Goal: Check status: Check status

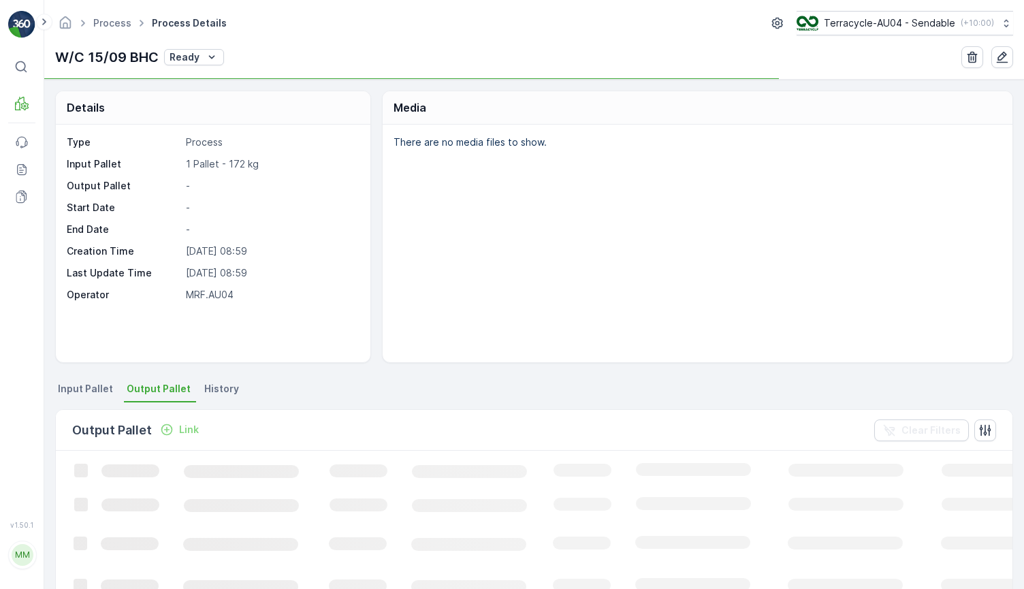
scroll to position [1, 0]
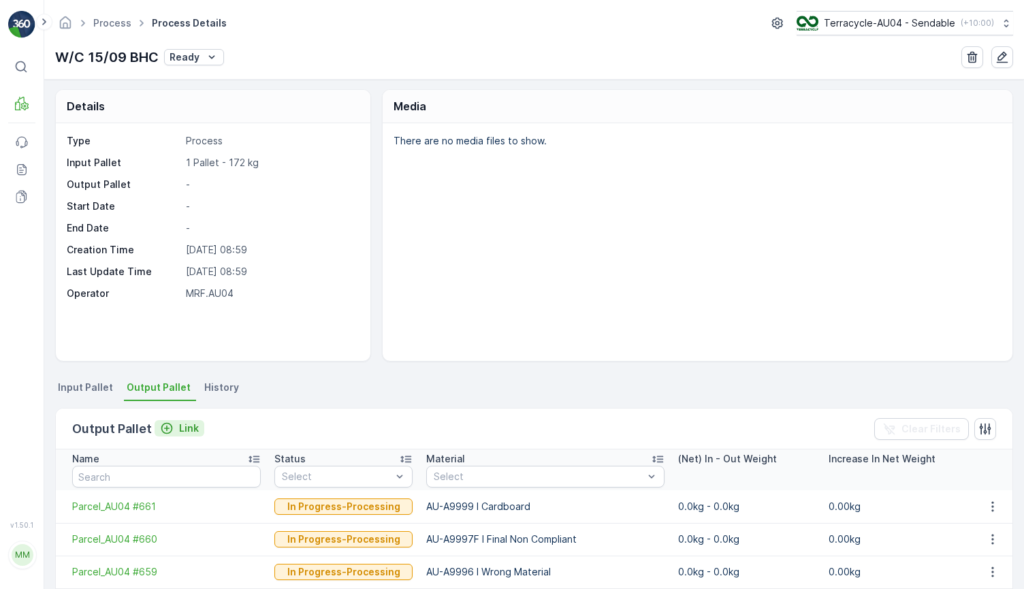
click at [187, 430] on p "Link" at bounding box center [189, 429] width 20 height 14
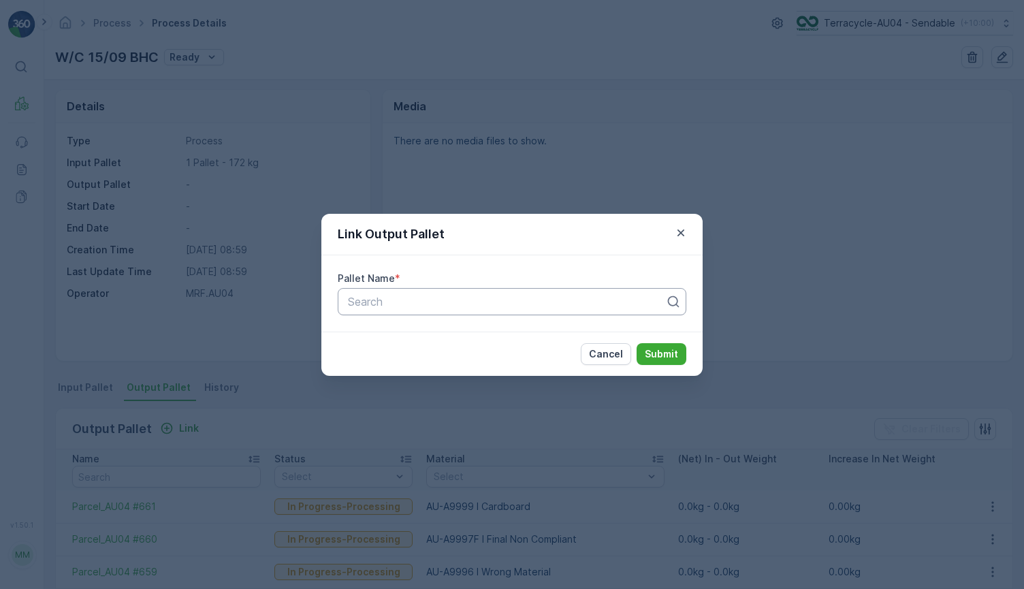
click at [385, 311] on div "Search" at bounding box center [512, 301] width 349 height 27
paste input "Parcel #409"
type input "Parcel #409"
click at [569, 326] on div "Parcel #409" at bounding box center [512, 334] width 349 height 23
click at [679, 354] on button "Submit" at bounding box center [662, 354] width 50 height 22
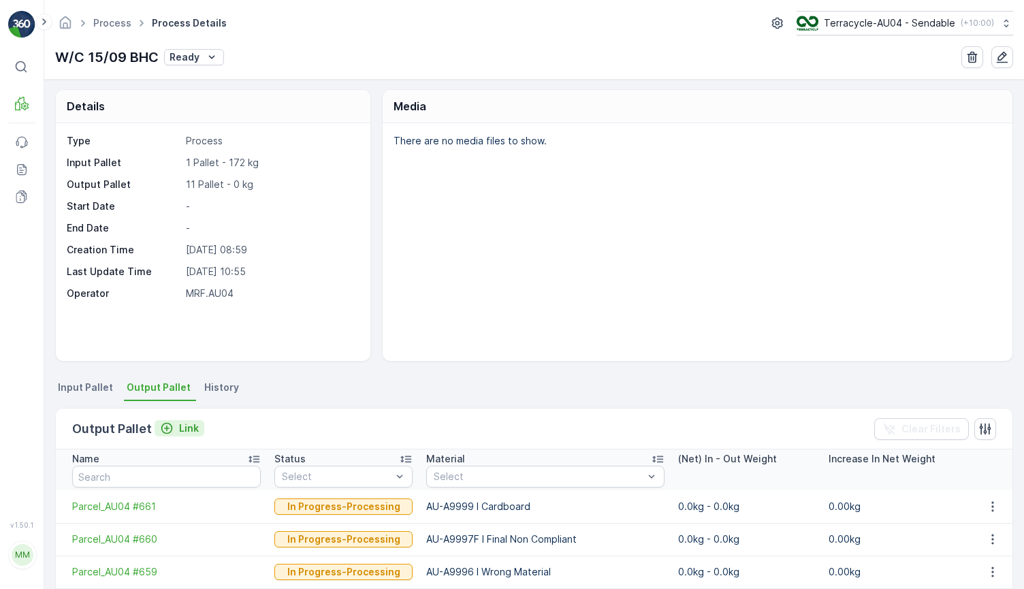
click at [176, 428] on div "Link" at bounding box center [179, 429] width 39 height 14
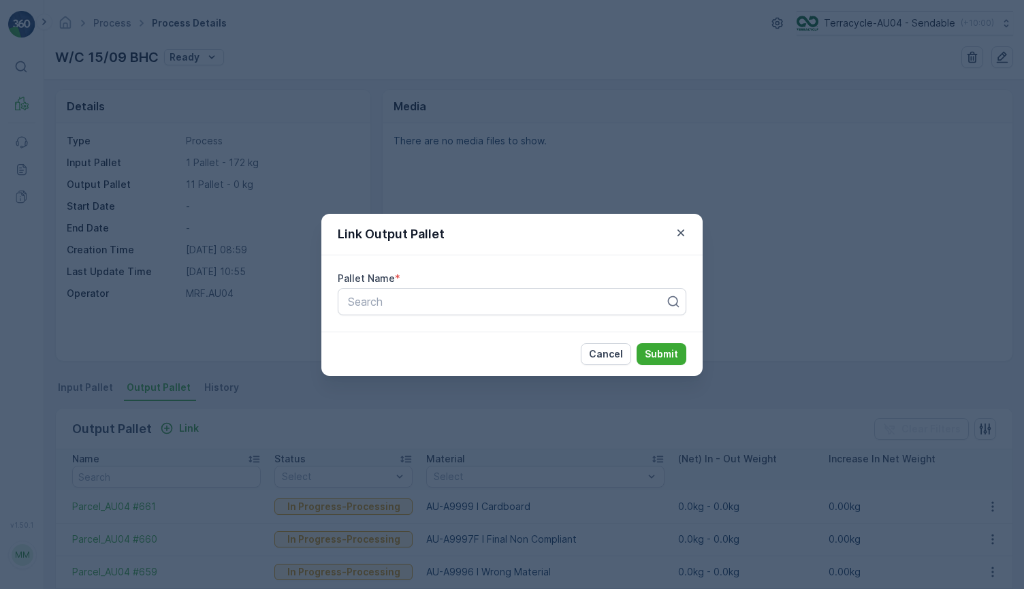
click at [405, 149] on div "Link Output Pallet Pallet Name * Search Cancel Submit" at bounding box center [512, 294] width 1024 height 589
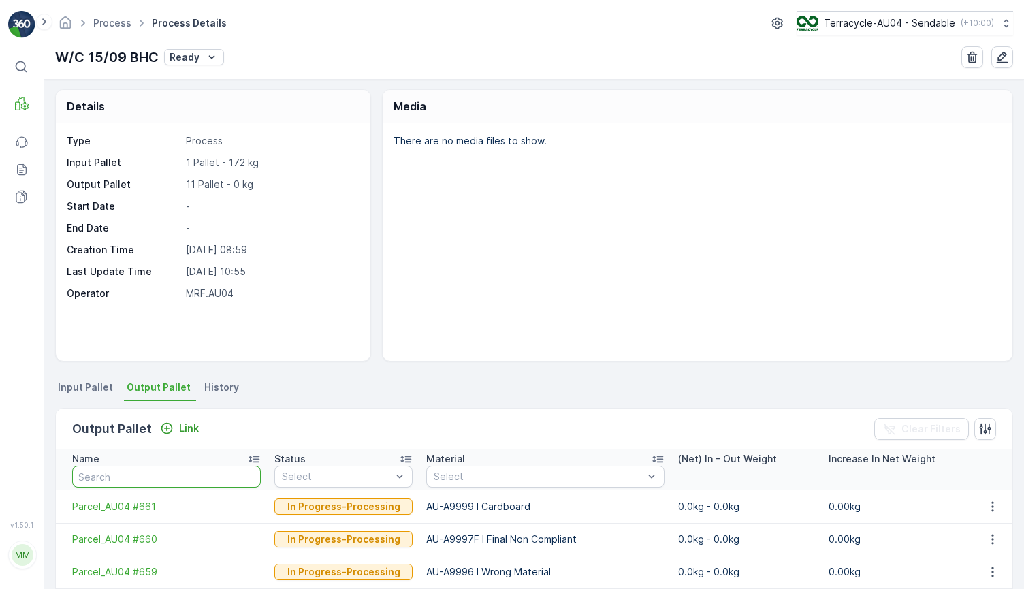
click at [158, 473] on input "text" at bounding box center [166, 477] width 189 height 22
paste input "Parcel #384"
type input "Parcel #384"
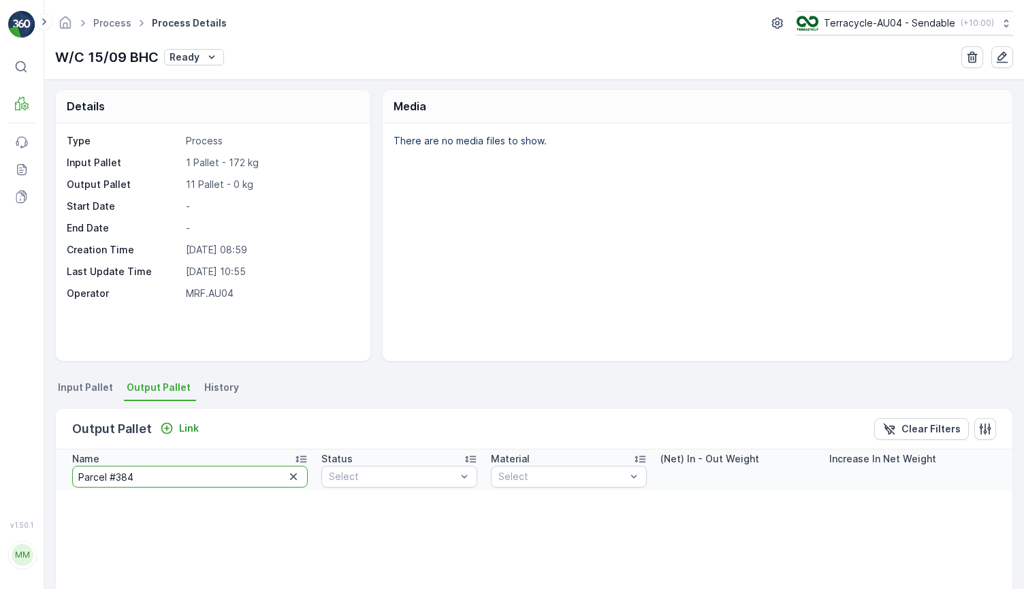
drag, startPoint x: 154, startPoint y: 479, endPoint x: 48, endPoint y: 458, distance: 107.5
click at [48, 458] on div "Details Type Process Input Pallet 1 Pallet - 172 kg Output Pallet 11 Pallet - 0…" at bounding box center [534, 334] width 980 height 509
type input "DSA 49"
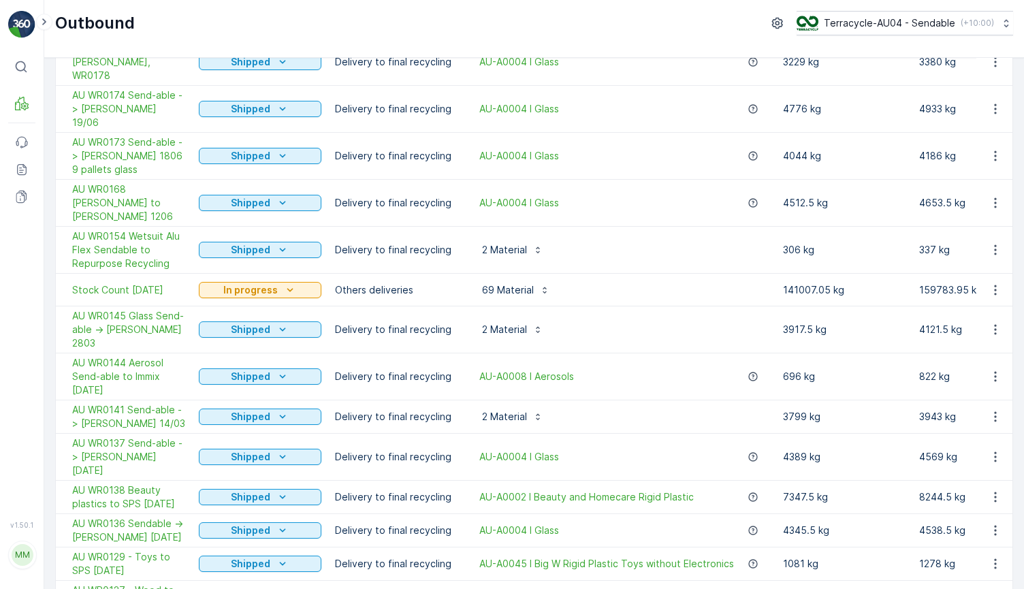
scroll to position [319, 0]
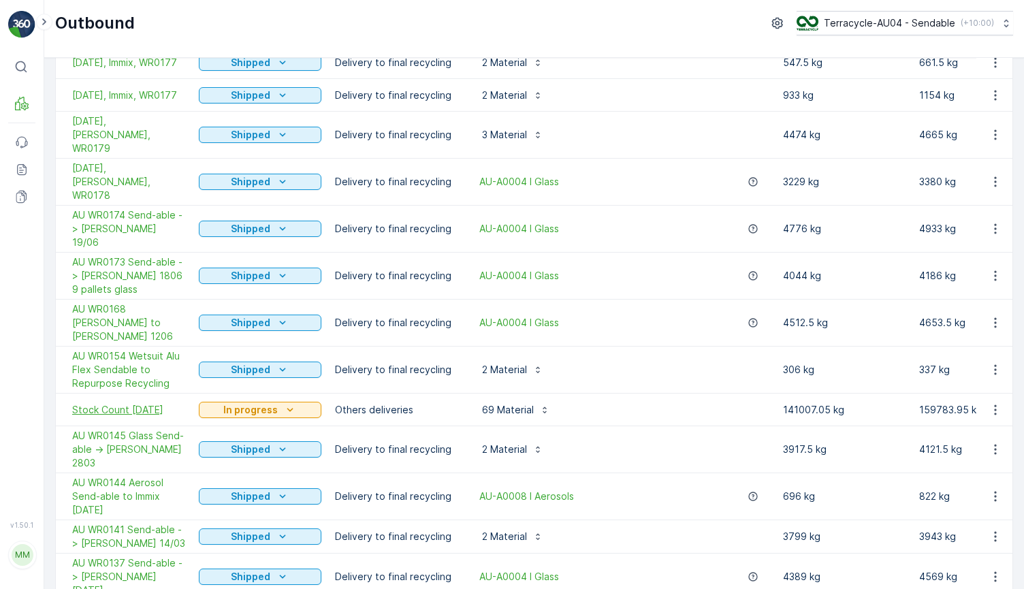
click at [142, 403] on span "Stock Count [DATE]" at bounding box center [128, 410] width 113 height 14
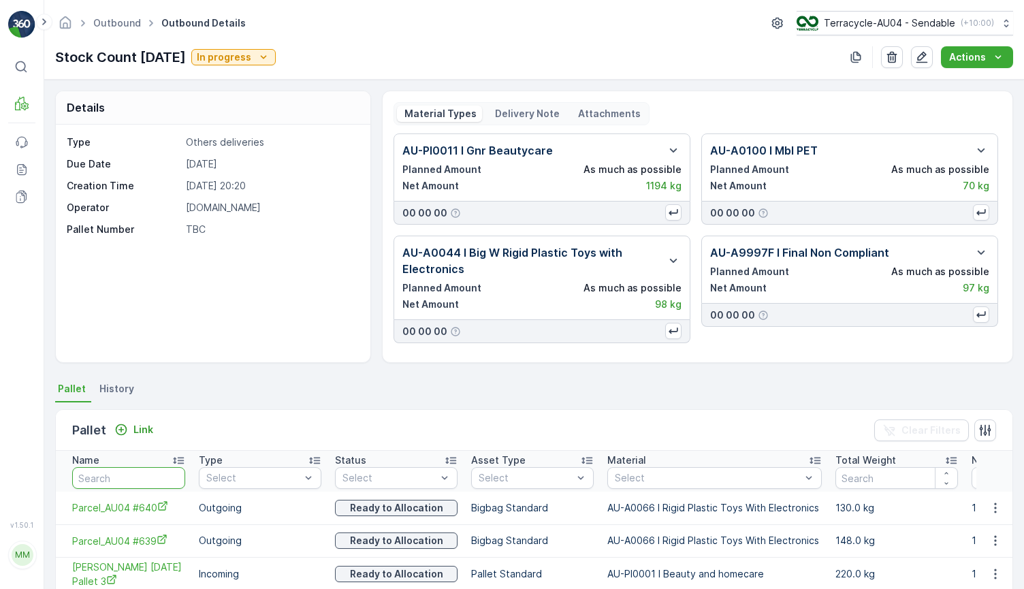
click at [114, 484] on input "text" at bounding box center [128, 478] width 113 height 22
type input "FD Dep for"
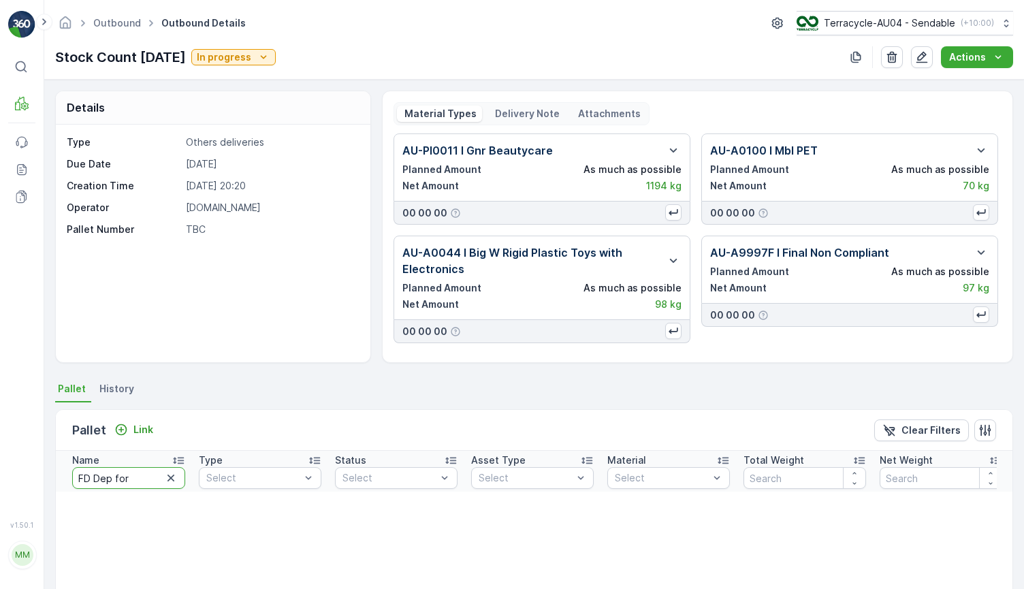
drag, startPoint x: 143, startPoint y: 485, endPoint x: 92, endPoint y: 473, distance: 52.5
click at [92, 471] on input "FD Dep for" at bounding box center [128, 478] width 113 height 22
click at [131, 425] on div "Link" at bounding box center [133, 430] width 39 height 14
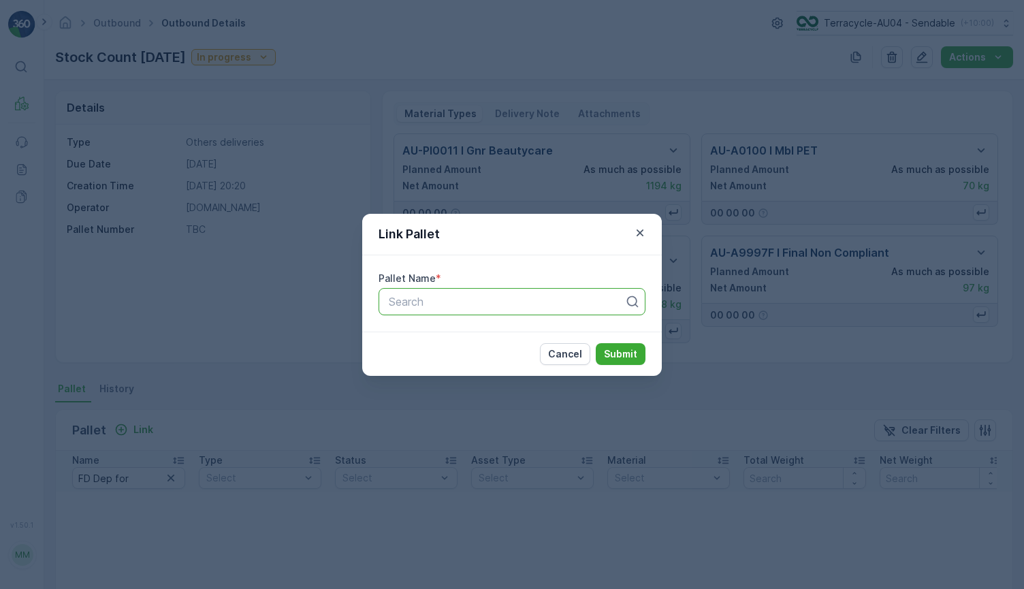
click at [411, 302] on div at bounding box center [506, 302] width 238 height 12
paste input "FD Dep. for Educ. face masks 7.12.23 pallet 18"
type input "FD Dep. for Educ. face masks 7.12.23 pallet 18"
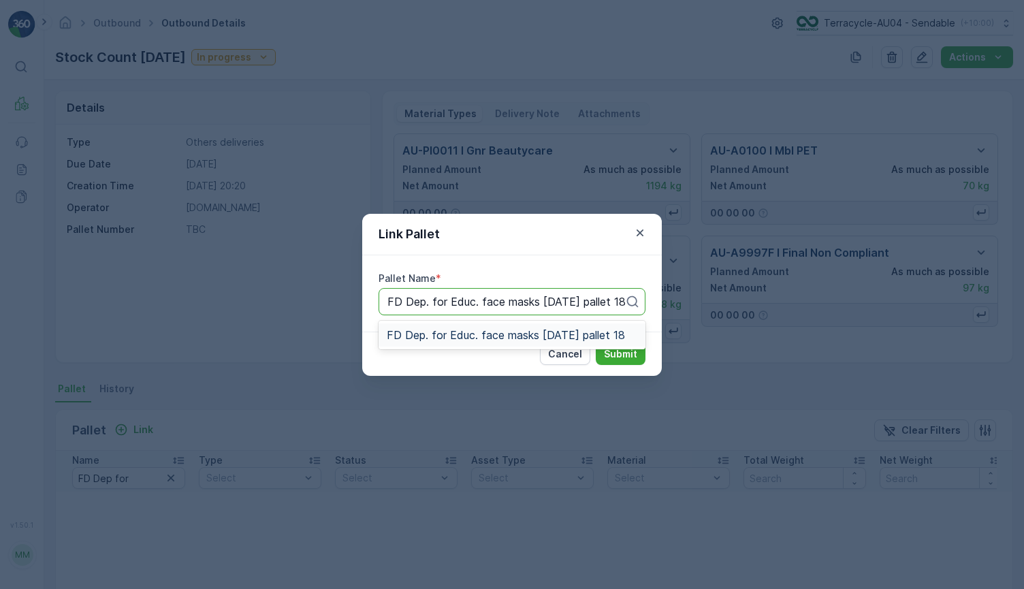
scroll to position [0, 1]
click at [464, 334] on span "FD Dep. for Educ. face masks 7.12.23 pallet 18" at bounding box center [506, 335] width 238 height 12
click at [614, 353] on p "Submit" at bounding box center [620, 354] width 33 height 14
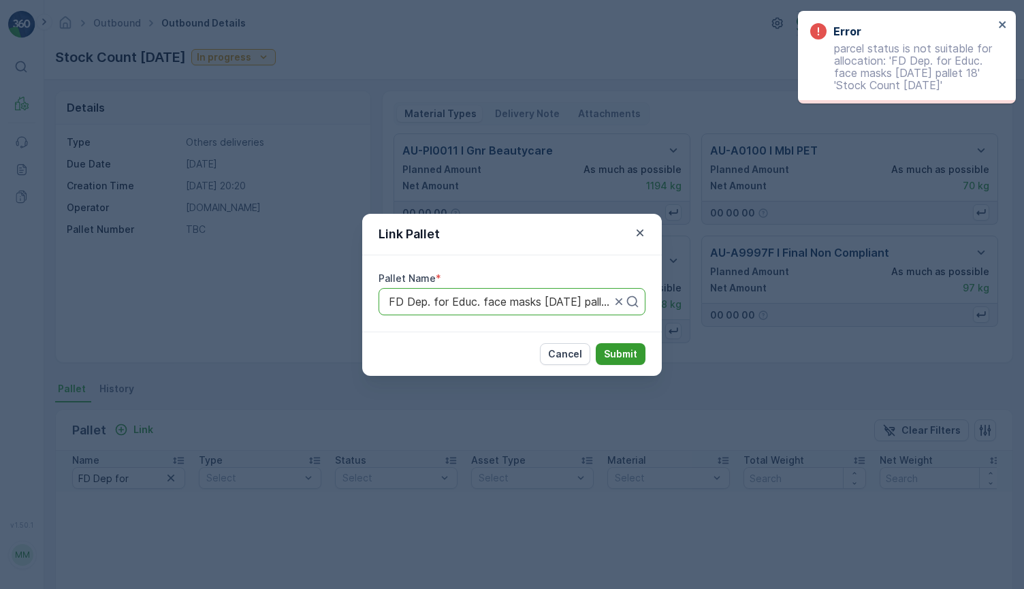
click at [616, 352] on p "Submit" at bounding box center [620, 354] width 33 height 14
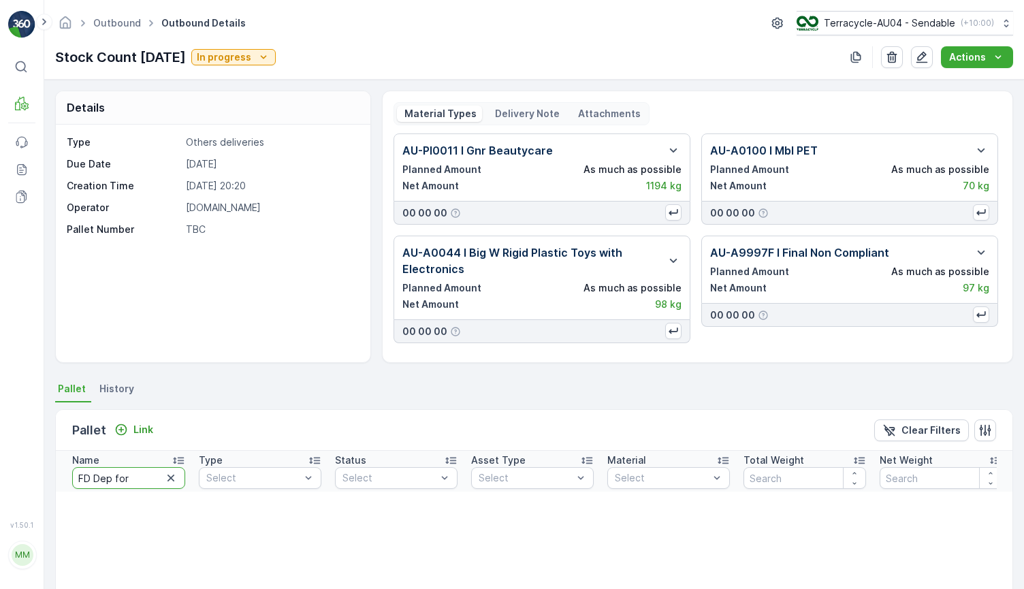
click at [136, 482] on input "FD Dep for" at bounding box center [128, 478] width 113 height 22
drag, startPoint x: 136, startPoint y: 482, endPoint x: 40, endPoint y: 479, distance: 96.1
click at [40, 479] on div "⌘B MRF Events Reports Documents v 1.50.1 MM MRF.AU04 monika.tur@terracycle.com …" at bounding box center [512, 294] width 1024 height 589
type input "228"
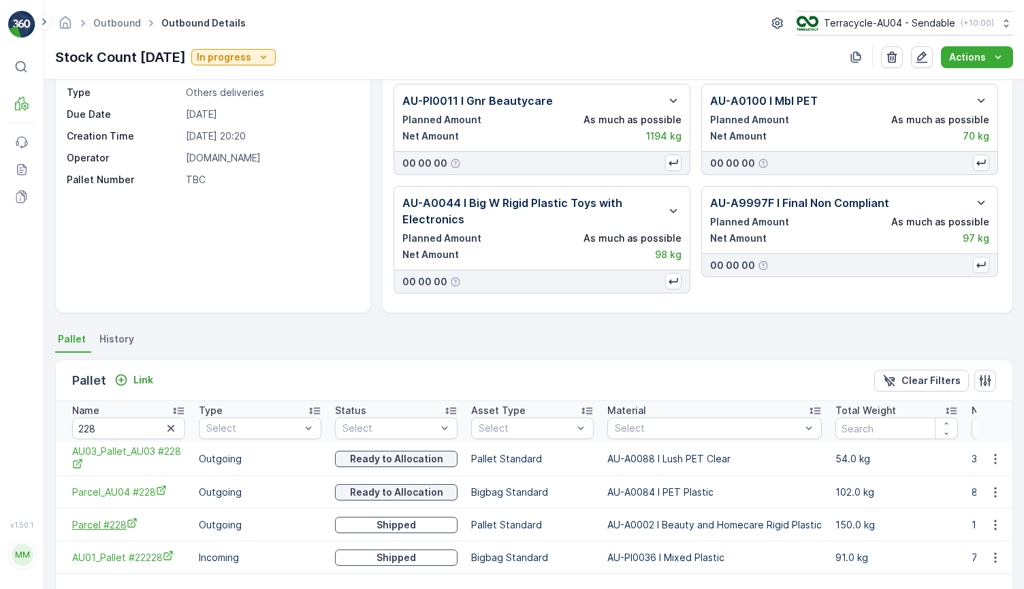
scroll to position [59, 0]
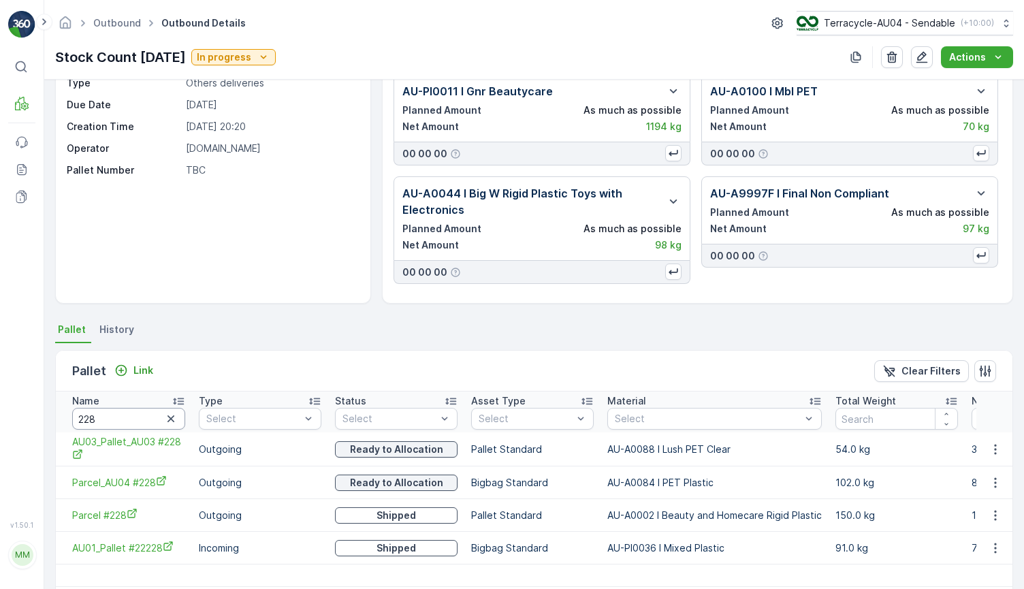
click at [130, 424] on input "228" at bounding box center [128, 419] width 113 height 22
type input "384"
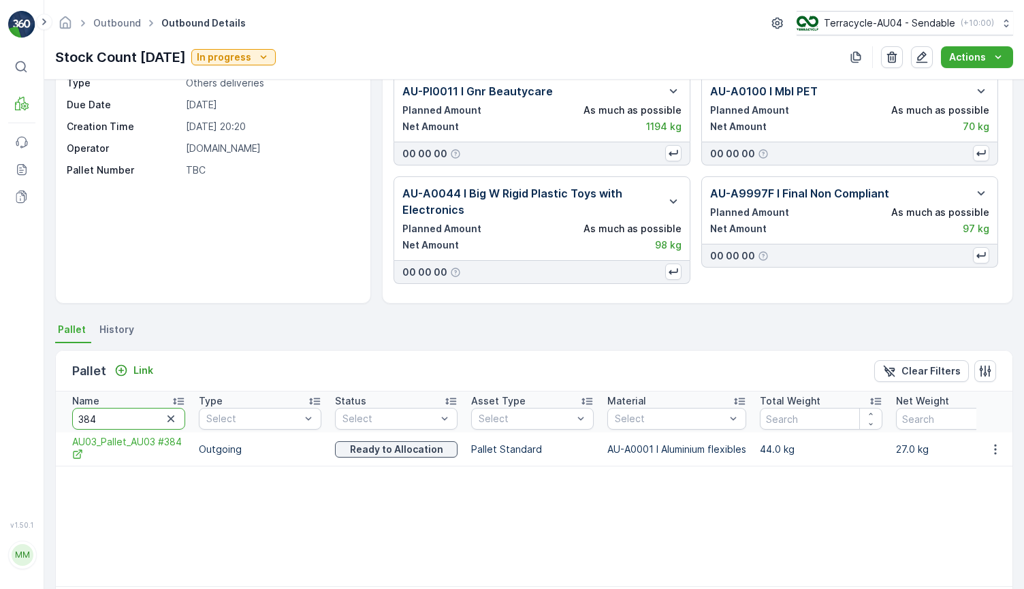
drag, startPoint x: 143, startPoint y: 422, endPoint x: 12, endPoint y: 411, distance: 131.9
click at [12, 411] on div "⌘B MRF Events Reports Documents v 1.50.1 MM MRF.AU04 monika.tur@terracycle.com …" at bounding box center [512, 294] width 1024 height 589
paste input "Parcel #384"
type input "Parcel #384"
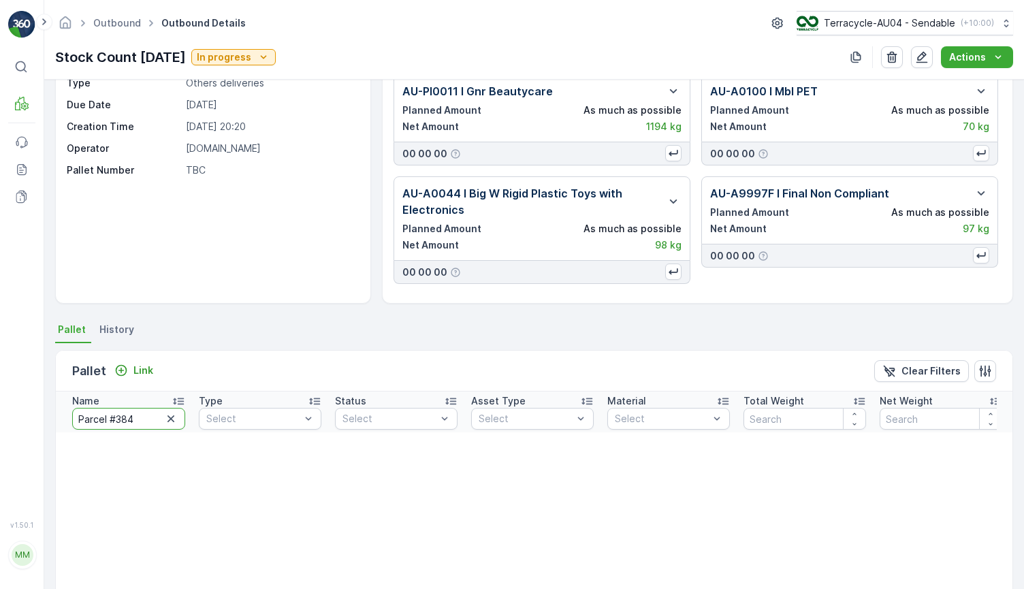
drag, startPoint x: 153, startPoint y: 421, endPoint x: 0, endPoint y: 421, distance: 153.2
click at [0, 421] on div "⌘B MRF Events Reports Documents v 1.50.1 MM MRF.AU04 monika.tur@terracycle.com …" at bounding box center [512, 294] width 1024 height 589
type input "22441"
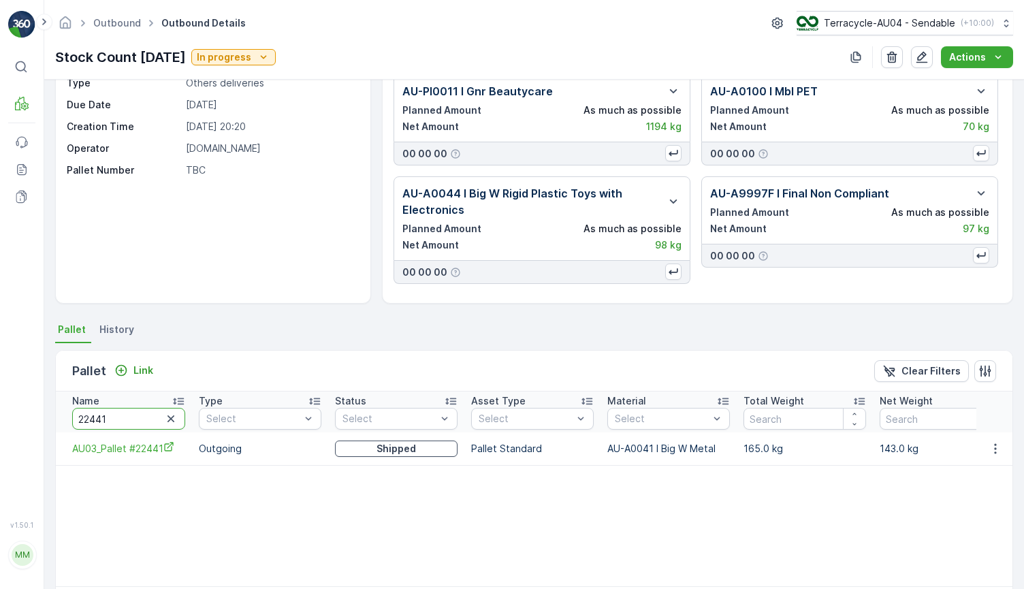
drag, startPoint x: 119, startPoint y: 422, endPoint x: -40, endPoint y: 394, distance: 161.8
click at [0, 394] on html "⌘B MRF Events Reports Documents v 1.50.1 MM MRF.AU04 monika.tur@terracycle.com …" at bounding box center [512, 294] width 1024 height 589
type input "1041"
drag, startPoint x: 142, startPoint y: 419, endPoint x: -41, endPoint y: 387, distance: 186.0
click at [0, 387] on html "⌘B MRF Events Reports Documents v 1.50.1 MM MRF.AU04 monika.tur@terracycle.com …" at bounding box center [512, 294] width 1024 height 589
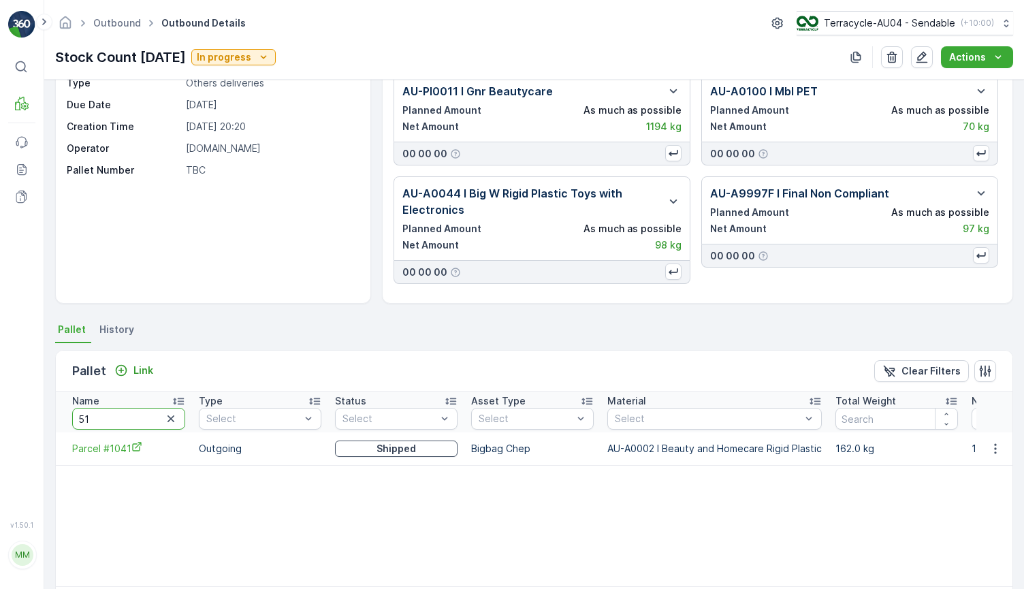
type input "515"
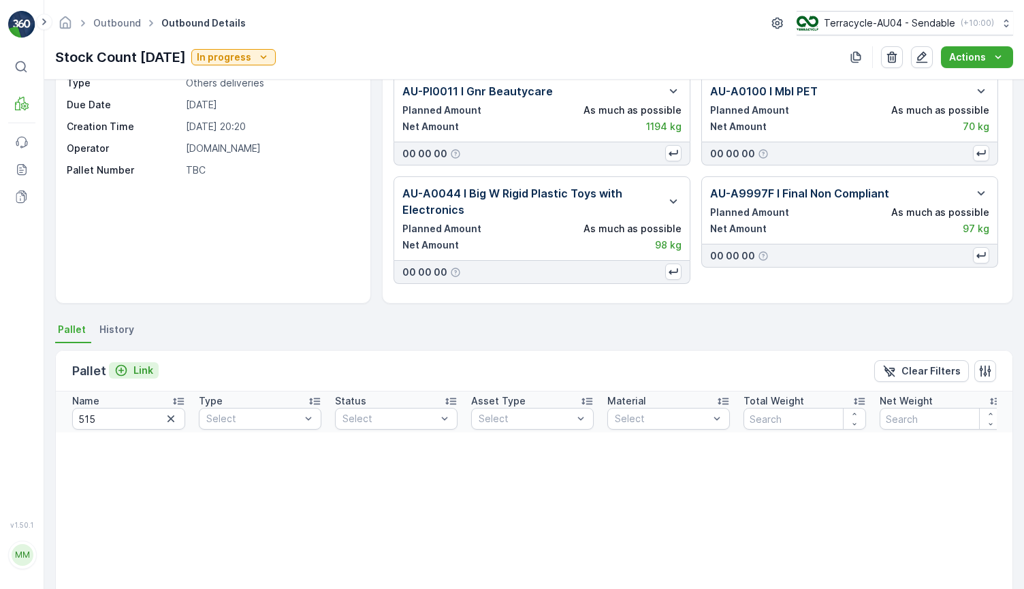
click at [142, 363] on button "Link" at bounding box center [134, 370] width 50 height 16
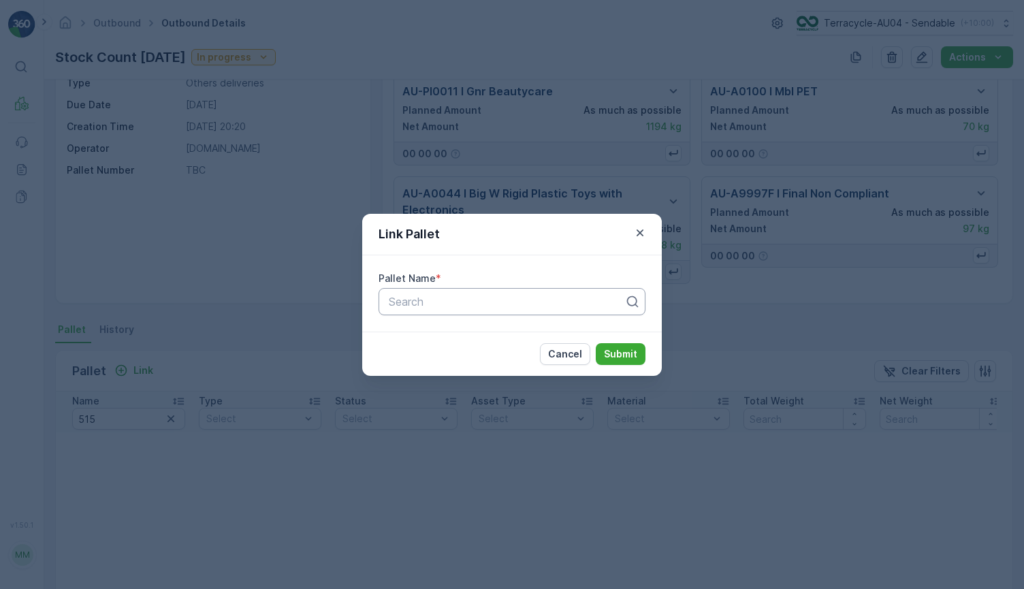
click at [434, 303] on div at bounding box center [506, 302] width 238 height 12
paste input "Parcel_AU04 #515"
type input "Parcel_AU04 #515"
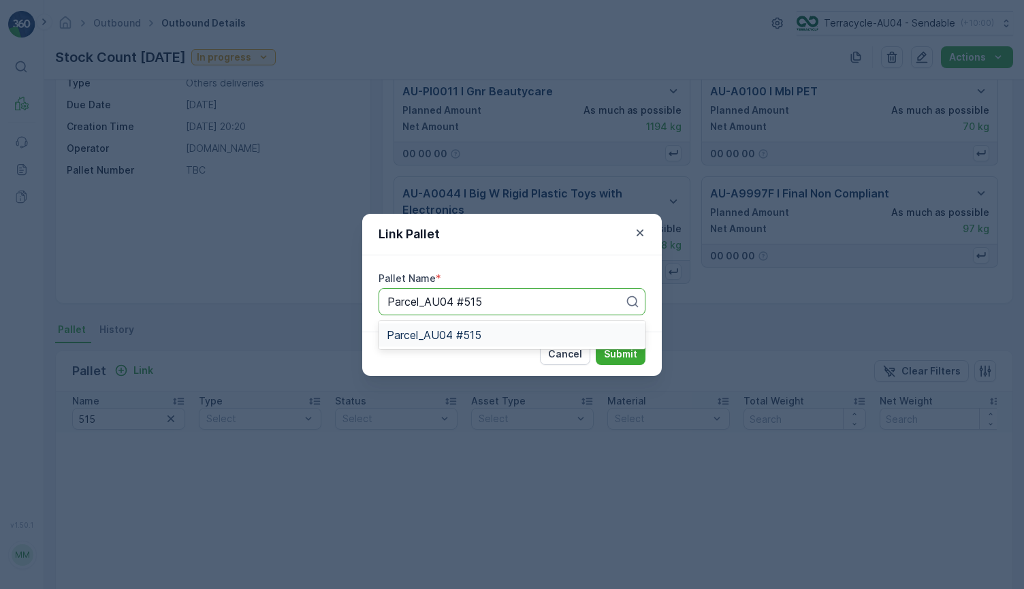
click at [451, 334] on span "Parcel_AU04 #515" at bounding box center [434, 335] width 95 height 12
click at [623, 362] on button "Submit" at bounding box center [621, 354] width 50 height 22
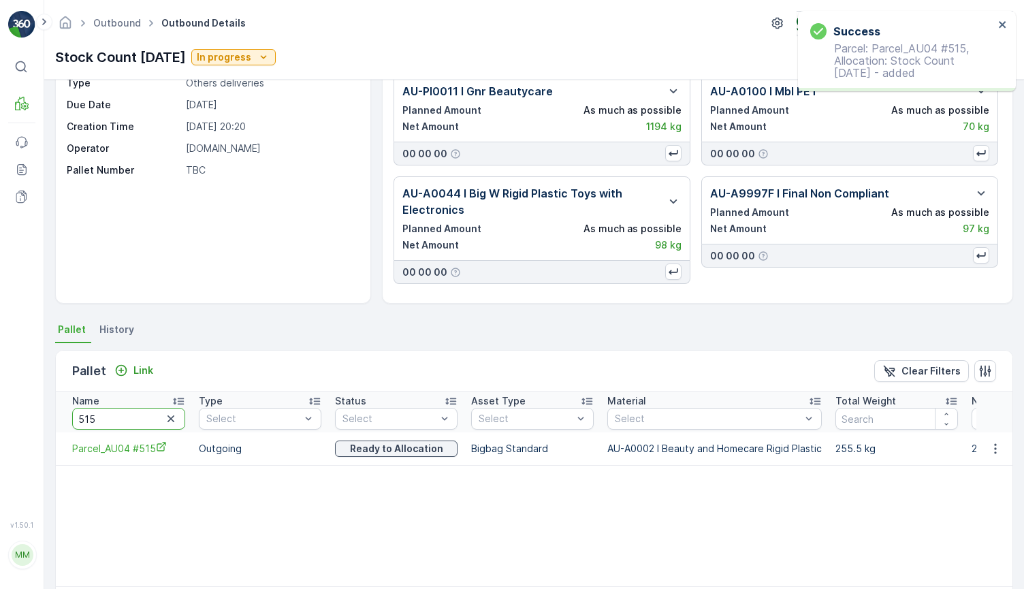
drag, startPoint x: 126, startPoint y: 416, endPoint x: 6, endPoint y: 411, distance: 120.0
click at [6, 411] on div "⌘B MRF Events Reports Documents v 1.50.1 MM MRF.AU04 monika.tur@terracycle.com …" at bounding box center [512, 294] width 1024 height 589
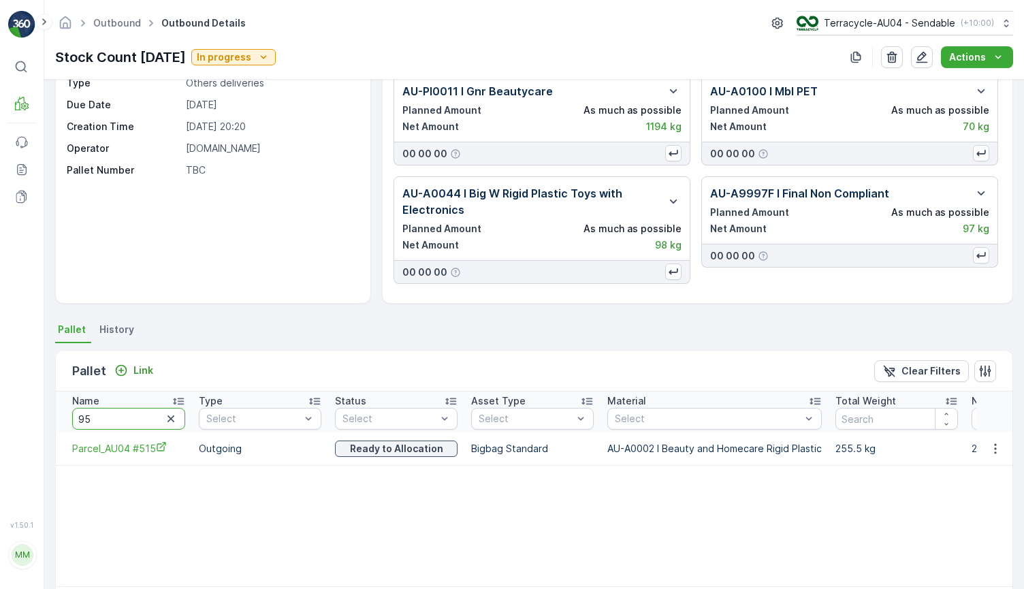
type input "954"
click at [109, 417] on input "954" at bounding box center [128, 419] width 113 height 22
type input "227"
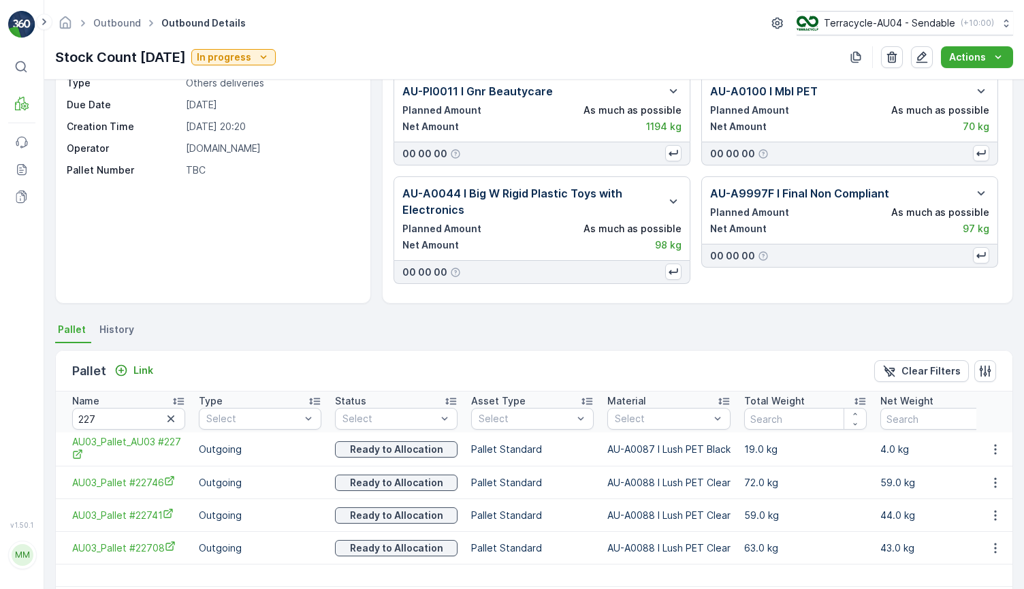
click at [135, 378] on div "Link" at bounding box center [134, 370] width 50 height 17
click at [136, 373] on p "Link" at bounding box center [143, 371] width 20 height 14
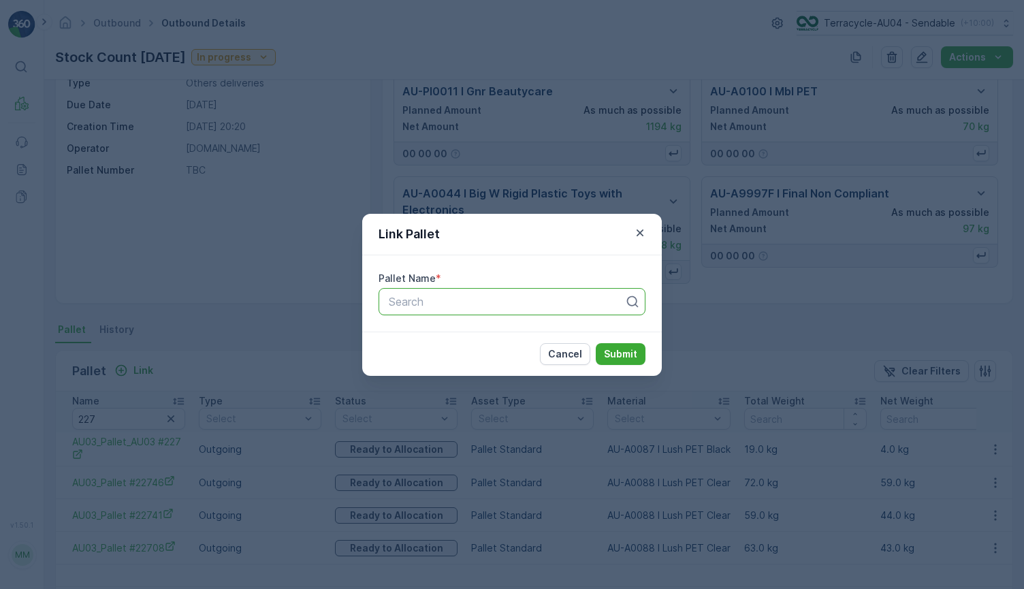
paste input "Parcel #227"
type input "Parcel #227"
click at [466, 338] on div "Parcel #227" at bounding box center [512, 335] width 251 height 12
click at [633, 355] on p "Submit" at bounding box center [620, 354] width 33 height 14
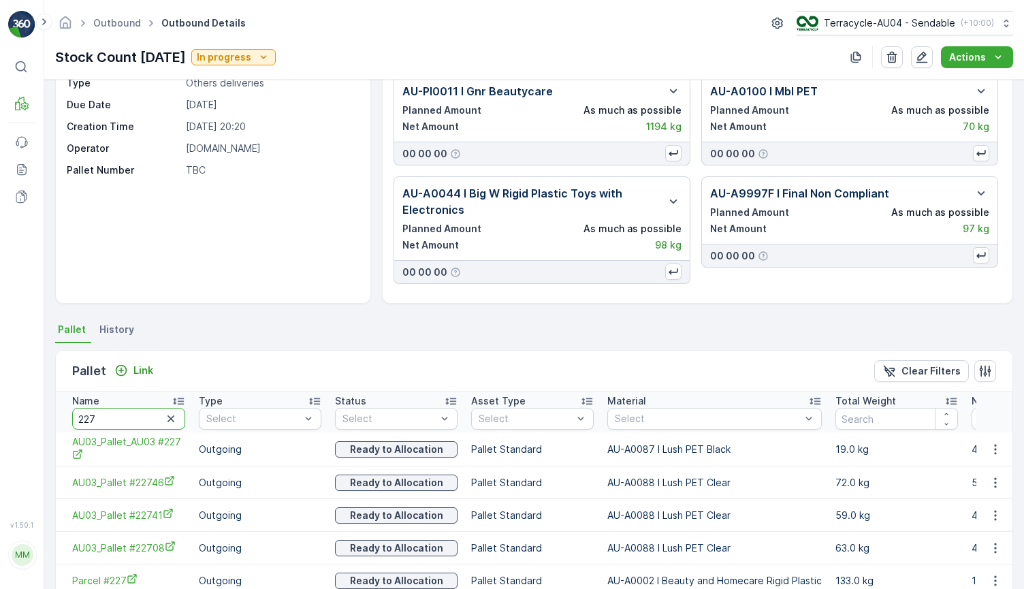
drag, startPoint x: 121, startPoint y: 424, endPoint x: -39, endPoint y: 413, distance: 160.4
click at [0, 413] on html "⌘B MRF Events Reports Documents v 1.50.1 MM MRF.AU04 monika.tur@terracycle.com …" at bounding box center [512, 294] width 1024 height 589
type input "724"
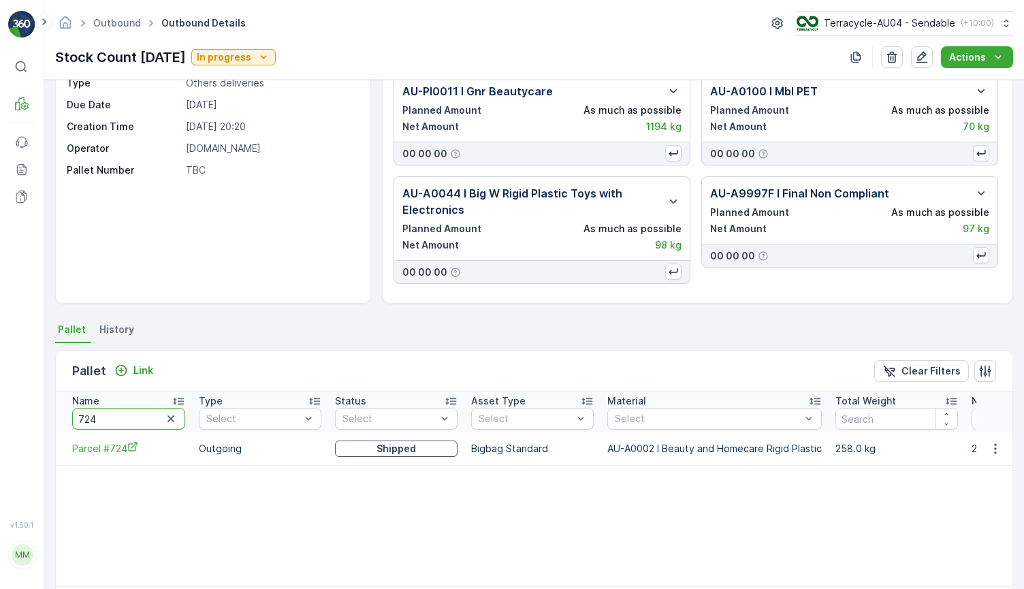
click at [115, 422] on input "724" at bounding box center [128, 419] width 113 height 22
drag, startPoint x: 115, startPoint y: 422, endPoint x: 89, endPoint y: 420, distance: 26.0
click at [93, 420] on input "724" at bounding box center [128, 419] width 113 height 22
type input "798"
drag, startPoint x: 113, startPoint y: 425, endPoint x: 15, endPoint y: 411, distance: 99.1
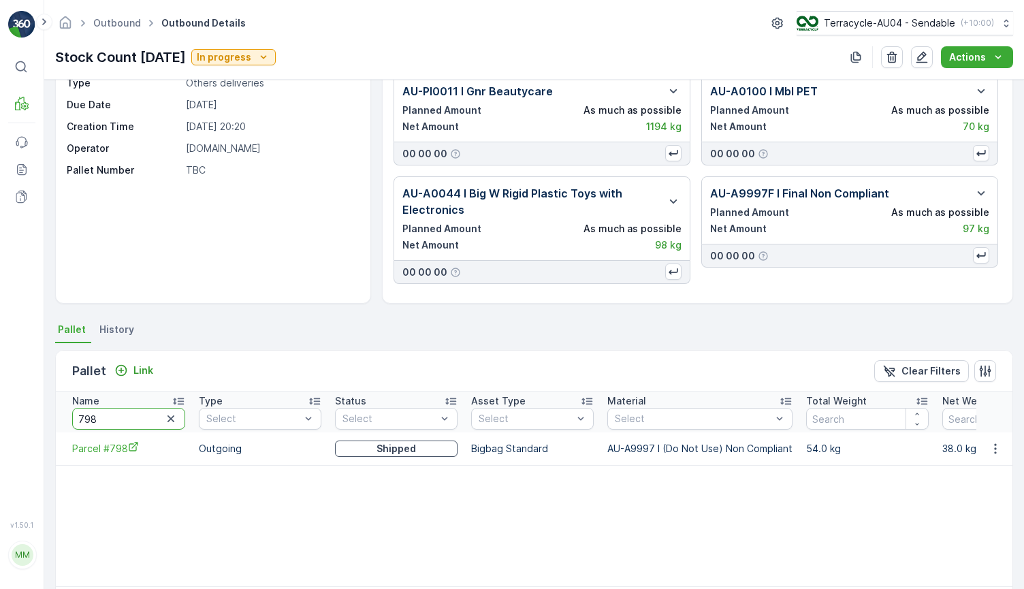
click at [17, 411] on div "⌘B MRF Events Reports Documents v 1.50.1 MM MRF.AU04 monika.tur@terracycle.com …" at bounding box center [512, 294] width 1024 height 589
type input "49"
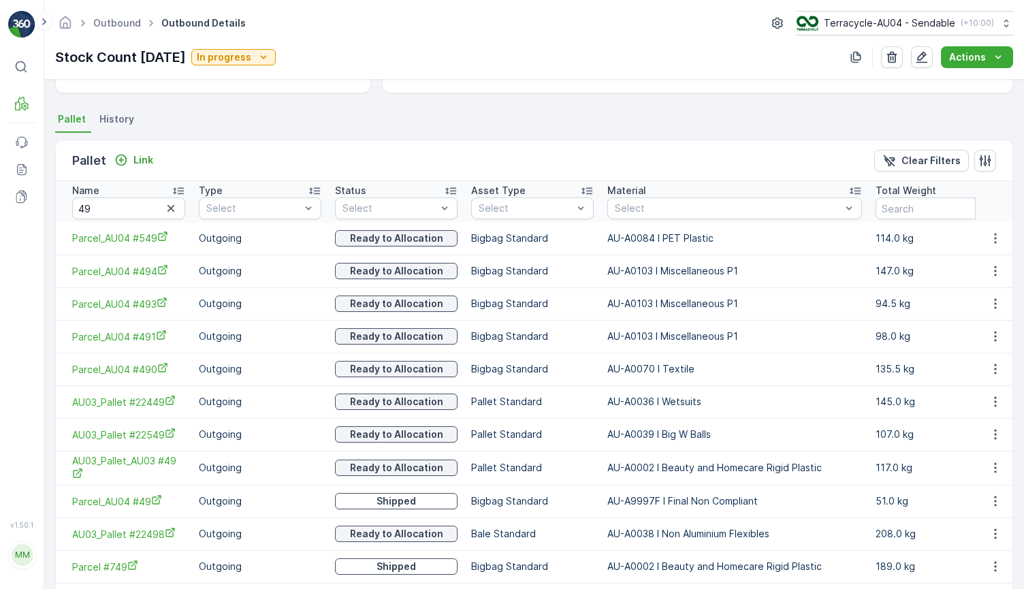
scroll to position [250, 0]
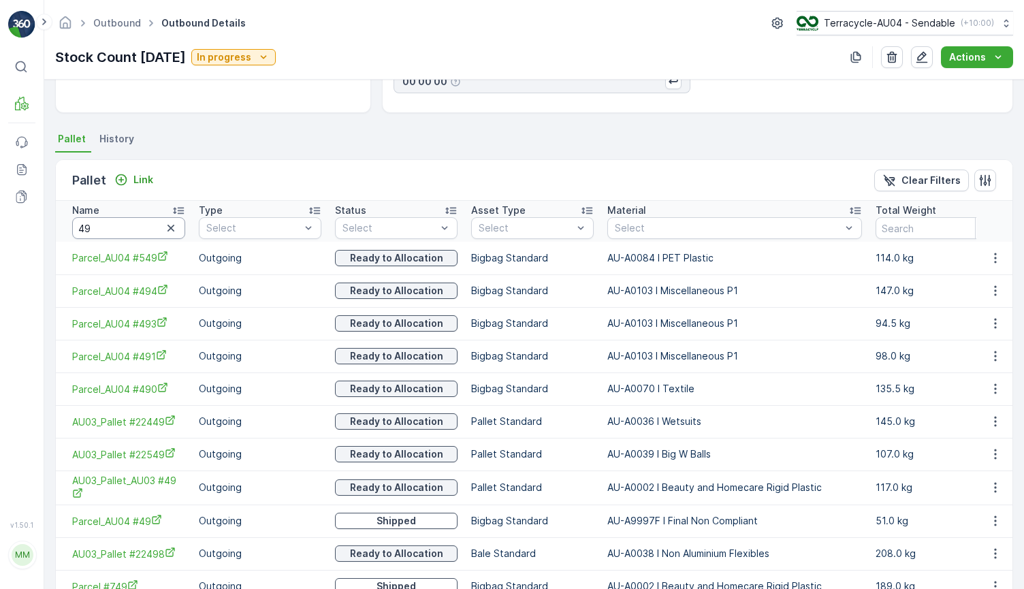
click at [118, 234] on input "49" at bounding box center [128, 228] width 113 height 22
type input "847"
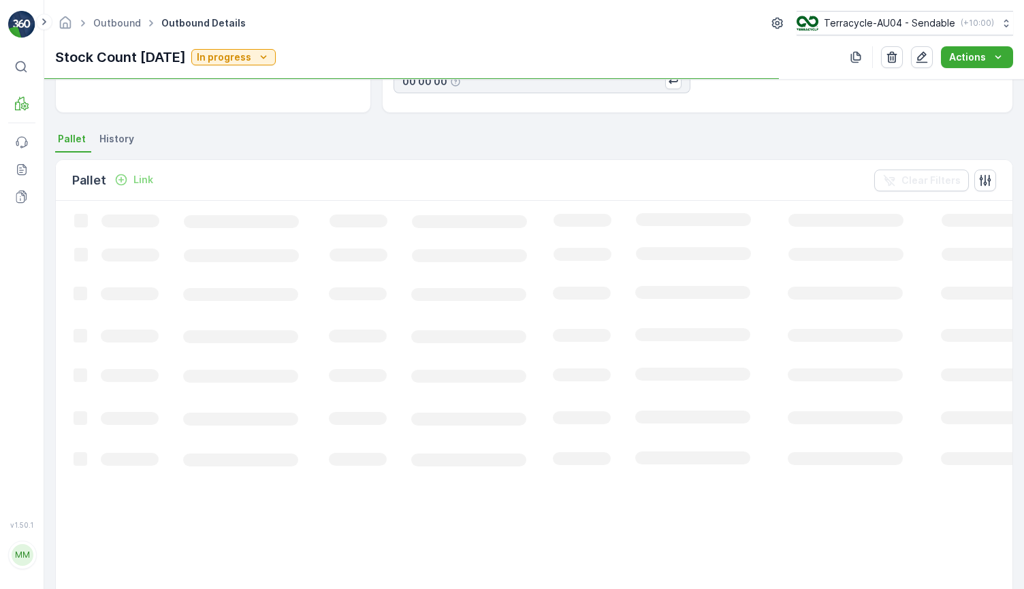
scroll to position [114, 0]
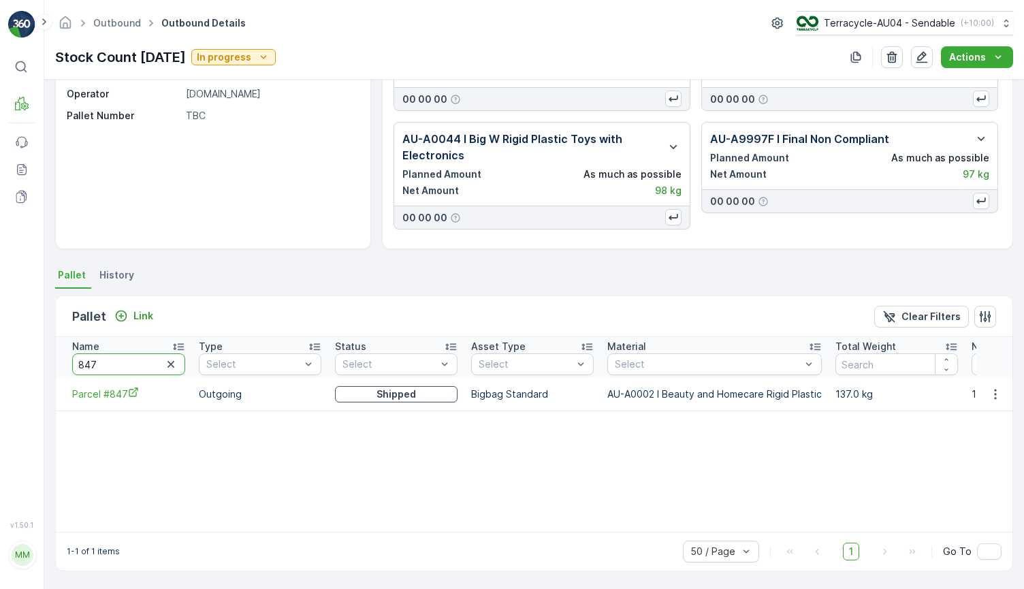
drag, startPoint x: 112, startPoint y: 366, endPoint x: 9, endPoint y: 366, distance: 102.8
click at [12, 366] on div "⌘B MRF Events Reports Documents v 1.50.1 MM MRF.AU04 monika.tur@terracycle.com …" at bounding box center [512, 294] width 1024 height 589
type input "232"
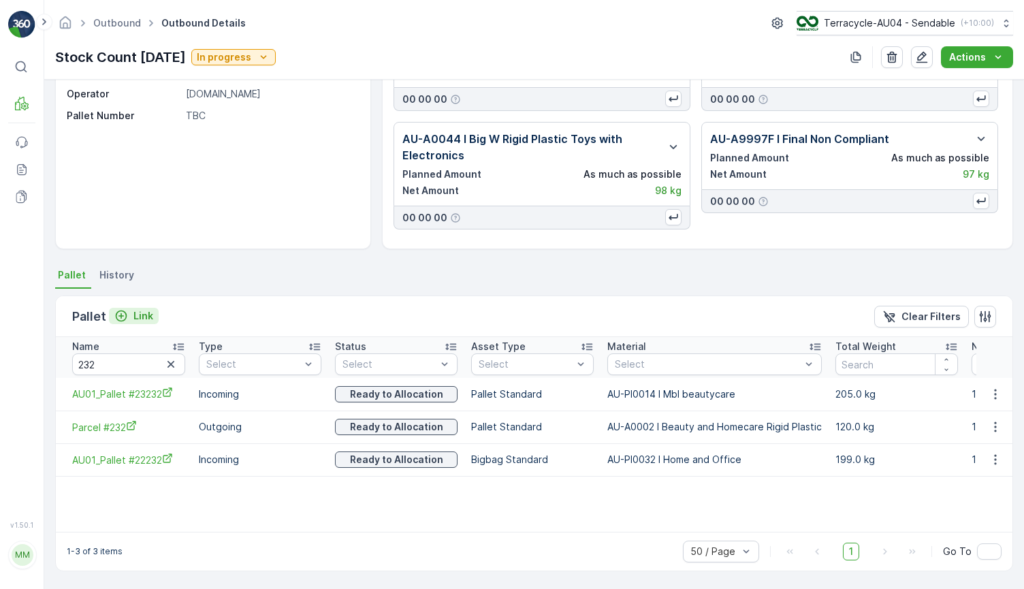
click at [142, 313] on p "Link" at bounding box center [143, 316] width 20 height 14
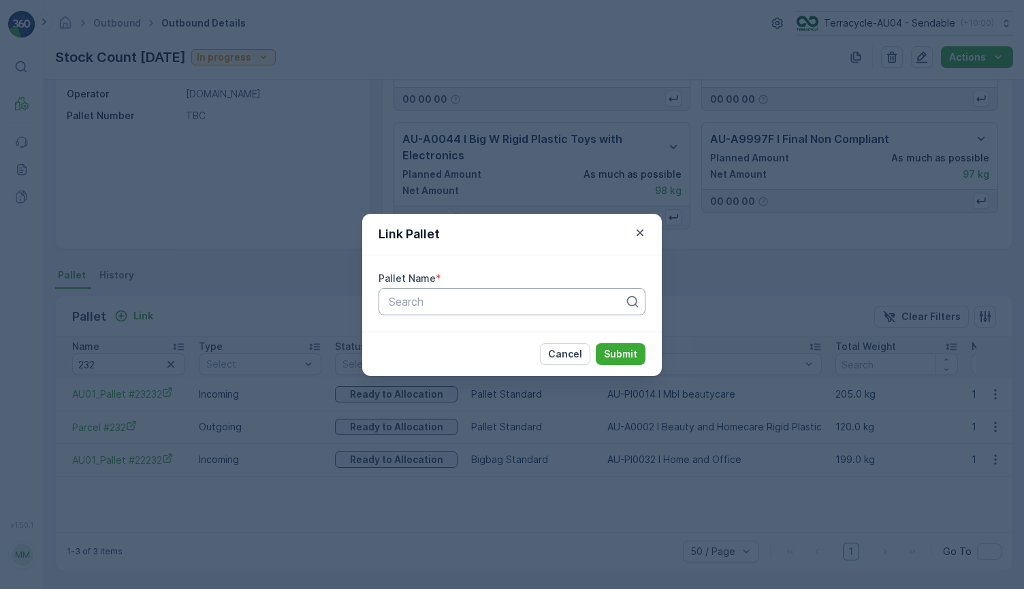
click at [476, 300] on div at bounding box center [506, 302] width 238 height 12
paste input "Parcel_AU04 #232"
type input "Parcel_AU04 #232"
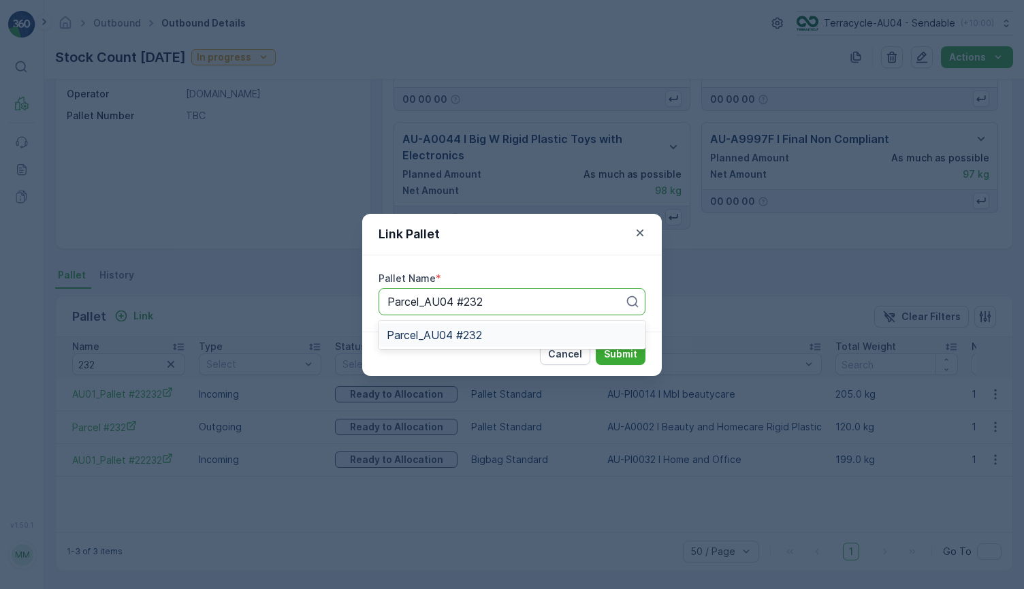
click at [493, 331] on div "Parcel_AU04 #232" at bounding box center [512, 335] width 251 height 12
click at [614, 341] on div "Cancel Submit" at bounding box center [512, 354] width 300 height 44
click at [614, 351] on p "Submit" at bounding box center [620, 354] width 33 height 14
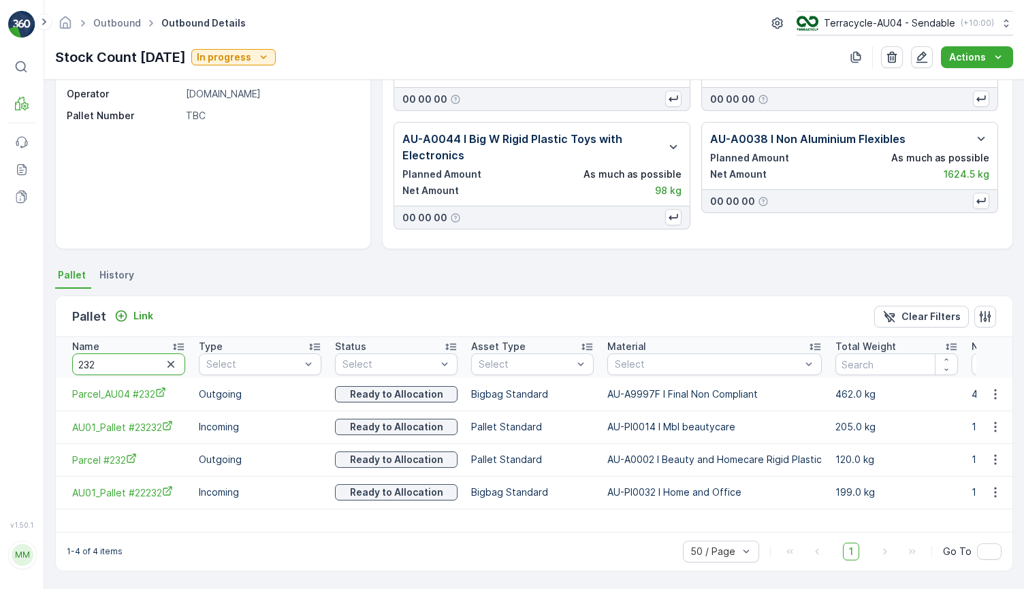
drag, startPoint x: 129, startPoint y: 370, endPoint x: 44, endPoint y: 356, distance: 85.5
click at [44, 356] on div "Details Type Others deliveries Due Date 18.04.2025 Creation Time 03.04.2025 20:…" at bounding box center [534, 334] width 980 height 509
type input "121"
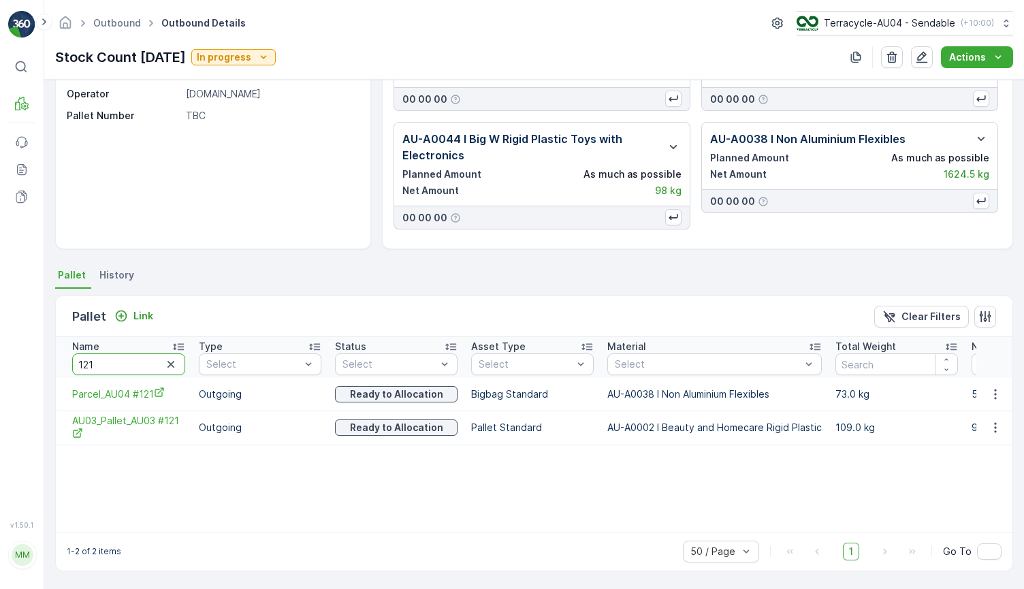
drag, startPoint x: 134, startPoint y: 364, endPoint x: -16, endPoint y: 323, distance: 155.1
click at [0, 323] on html "⌘B MRF Events Reports Documents v 1.50.1 MM MRF.AU04 monika.tur@terracycle.com …" at bounding box center [512, 294] width 1024 height 589
type input "22337"
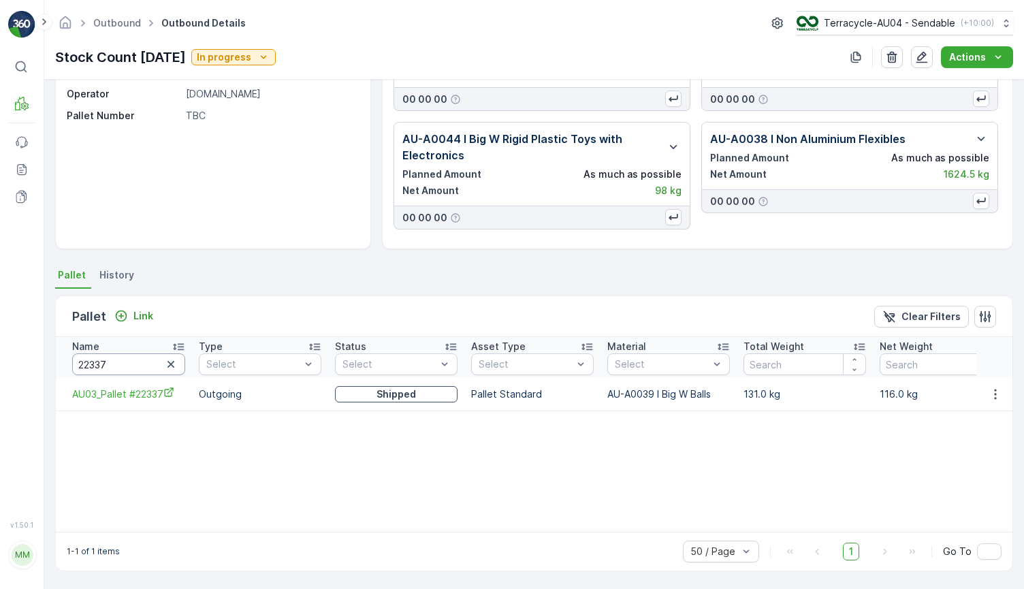
drag, startPoint x: 131, startPoint y: 366, endPoint x: -27, endPoint y: 338, distance: 160.4
click at [0, 338] on html "⌘B MRF Events Reports Documents v 1.50.1 MM MRF.AU04 monika.tur@terracycle.com …" at bounding box center [512, 294] width 1024 height 589
type input "21925"
drag, startPoint x: 135, startPoint y: 366, endPoint x: -75, endPoint y: 332, distance: 212.5
click at [0, 332] on html "⌘B MRF Events Reports Documents v 1.50.1 MM MRF.AU04 monika.tur@terracycle.com …" at bounding box center [512, 294] width 1024 height 589
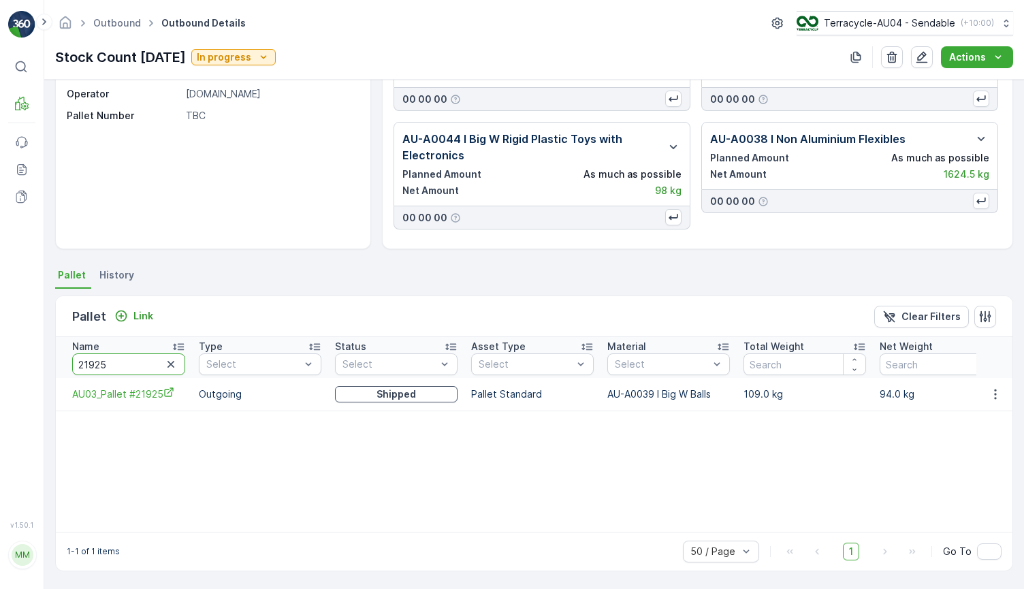
paste input "AU01_FD Officeworks 21.07.23 #pallet"
type input "AU01_FD Officeworks 21.07.23 #pallet 5"
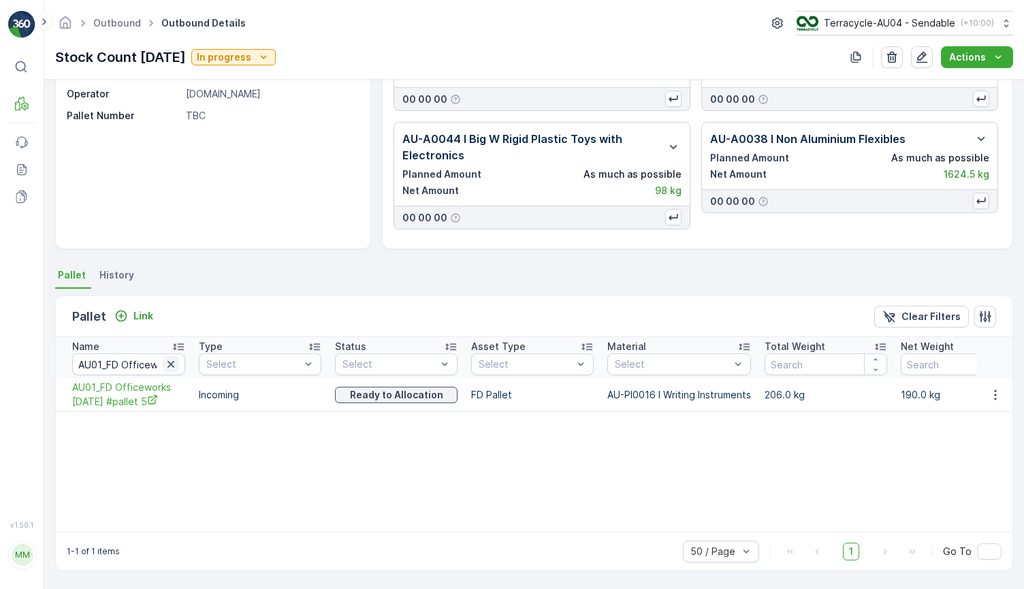
click at [174, 366] on icon "button" at bounding box center [171, 365] width 14 height 14
click at [155, 366] on input "text" at bounding box center [128, 364] width 113 height 22
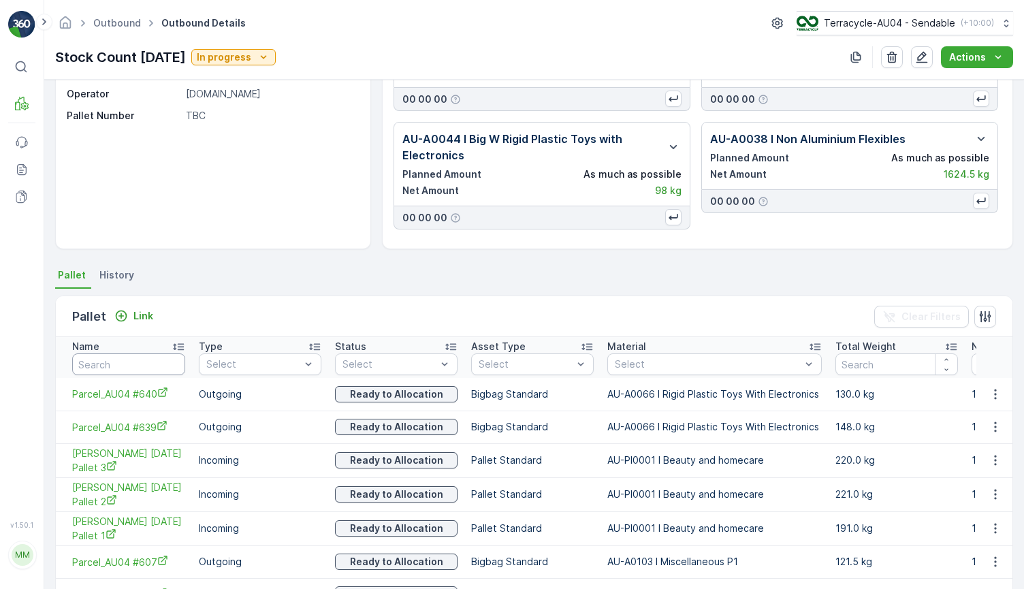
click at [136, 370] on input "text" at bounding box center [128, 364] width 113 height 22
type input "264"
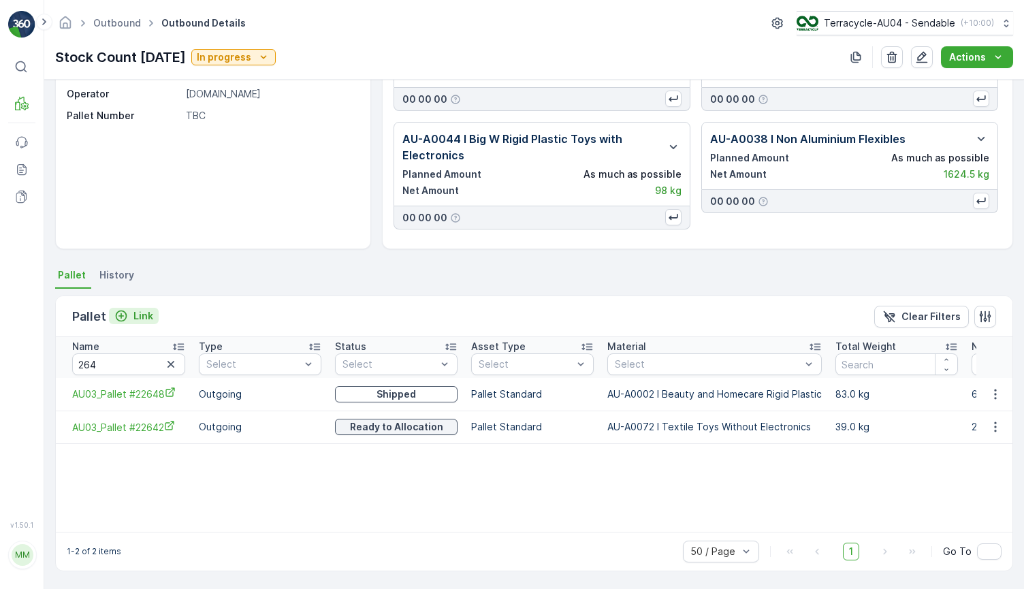
click at [131, 317] on div "Link" at bounding box center [133, 316] width 39 height 14
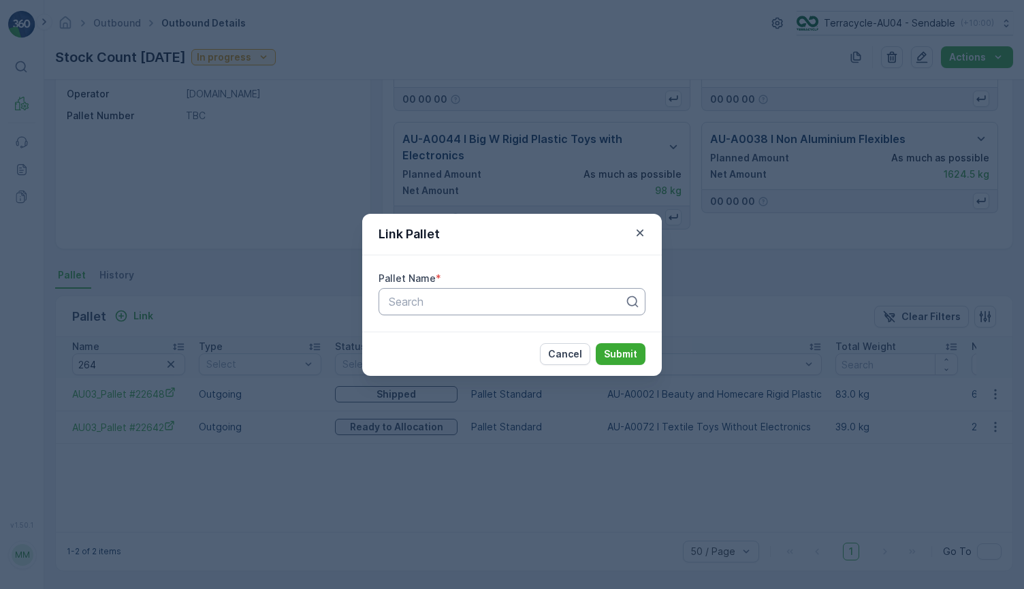
click at [402, 311] on div "Search" at bounding box center [512, 301] width 267 height 27
paste input "Parcel_AU04 #582"
type input "Parcel_AU04 #582"
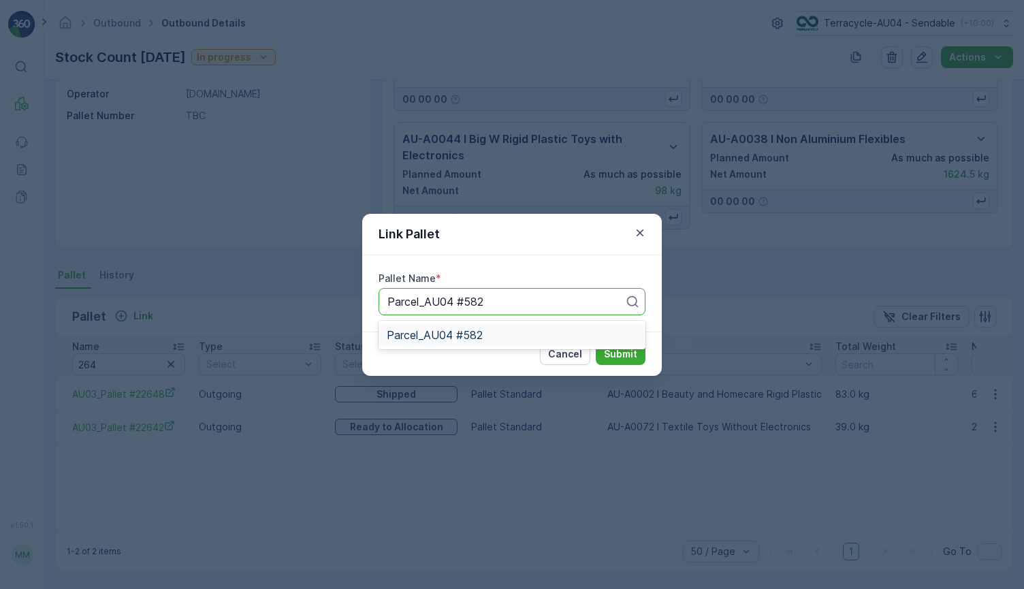
click at [456, 332] on span "Parcel_AU04 #582" at bounding box center [435, 335] width 96 height 12
click at [635, 351] on p "Submit" at bounding box center [620, 354] width 33 height 14
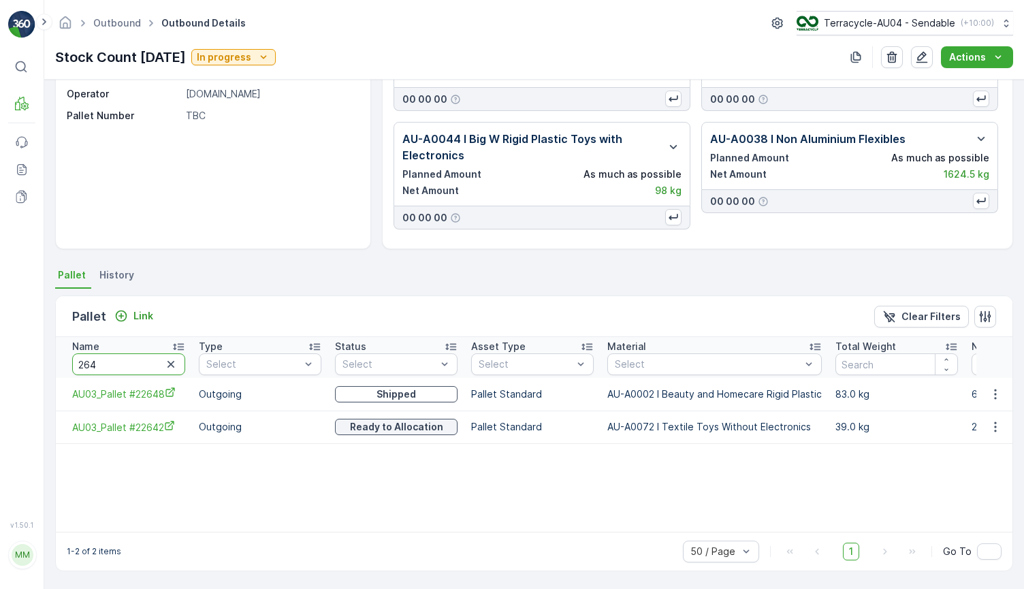
drag, startPoint x: 125, startPoint y: 362, endPoint x: 49, endPoint y: 362, distance: 75.6
click at [50, 362] on div "Details Type Others deliveries Due Date 18.04.2025 Creation Time 03.04.2025 20:…" at bounding box center [534, 334] width 980 height 509
type input "851"
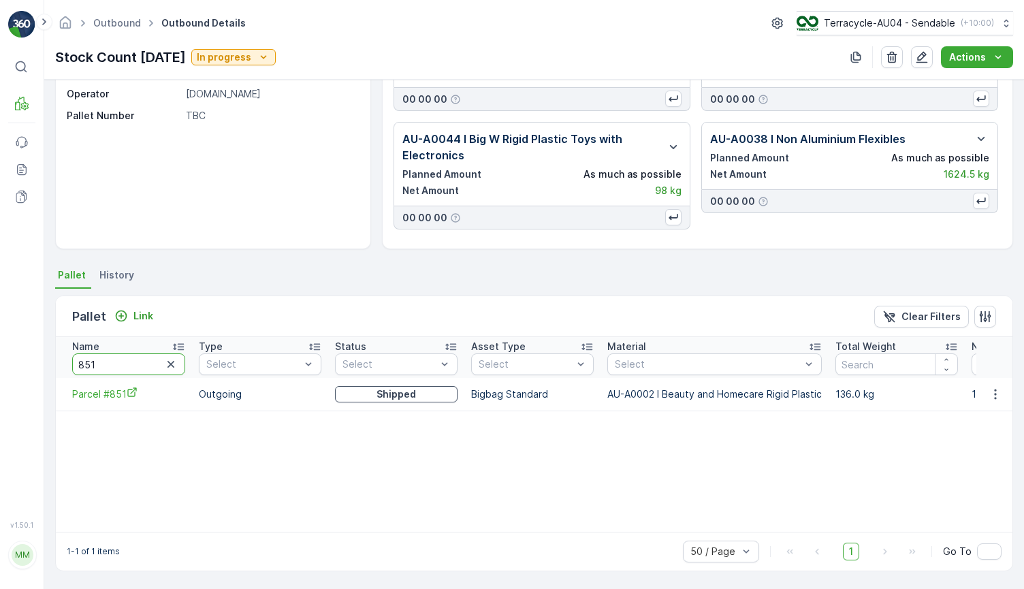
drag, startPoint x: 72, startPoint y: 363, endPoint x: 52, endPoint y: 362, distance: 20.4
click at [52, 362] on div "Details Type Others deliveries Due Date 18.04.2025 Creation Time 03.04.2025 20:…" at bounding box center [534, 334] width 980 height 509
type input "21711"
drag, startPoint x: 118, startPoint y: 368, endPoint x: -46, endPoint y: 329, distance: 169.5
click at [0, 329] on html "⌘B MRF Events Reports Documents v 1.50.1 MM MRF.AU04 monika.tur@terracycle.com …" at bounding box center [512, 294] width 1024 height 589
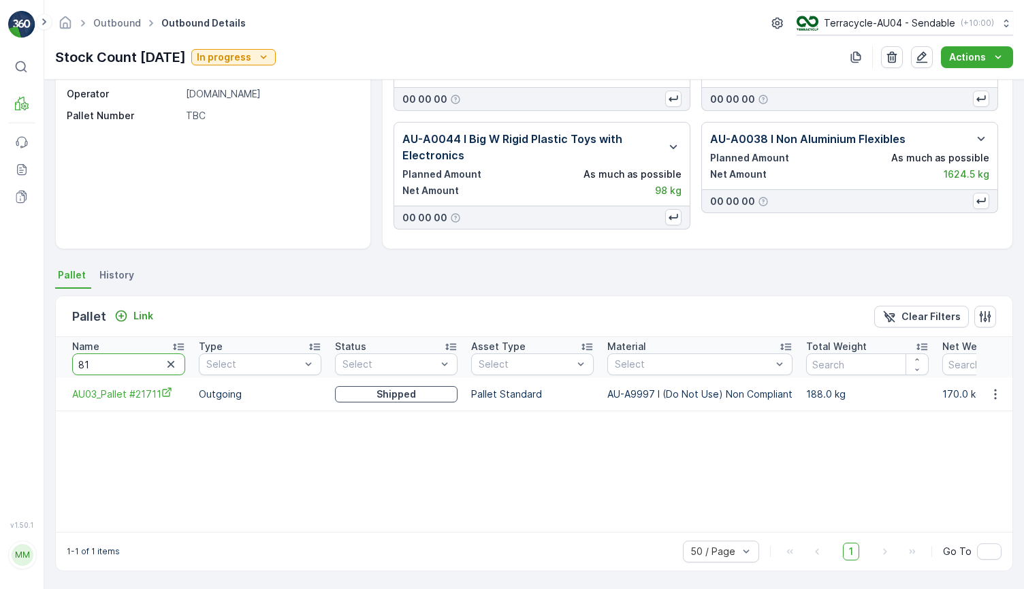
type input "811"
drag, startPoint x: 113, startPoint y: 365, endPoint x: -23, endPoint y: 364, distance: 136.2
click at [0, 364] on html "⌘B MRF Events Reports Documents v 1.50.1 MM MRF.AU04 monika.tur@terracycle.com …" at bounding box center [512, 294] width 1024 height 589
type input "849"
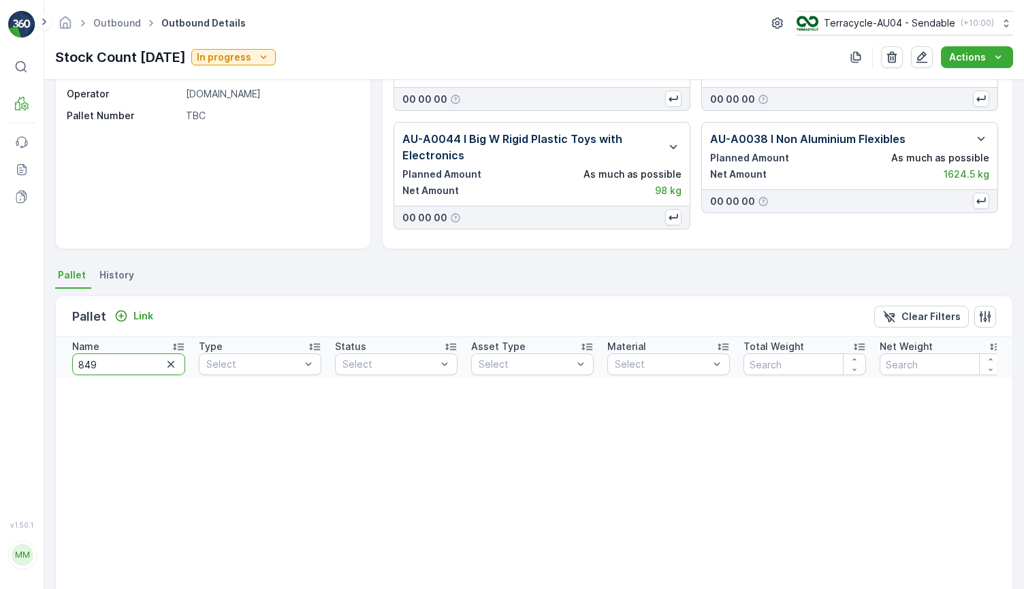
drag, startPoint x: 140, startPoint y: 360, endPoint x: 32, endPoint y: 361, distance: 107.6
click at [32, 361] on div "⌘B MRF Events Reports Documents v 1.50.1 MM MRF.AU04 monika.tur@terracycle.com …" at bounding box center [512, 294] width 1024 height 589
type input "19248"
